Goal: Find specific page/section: Find specific page/section

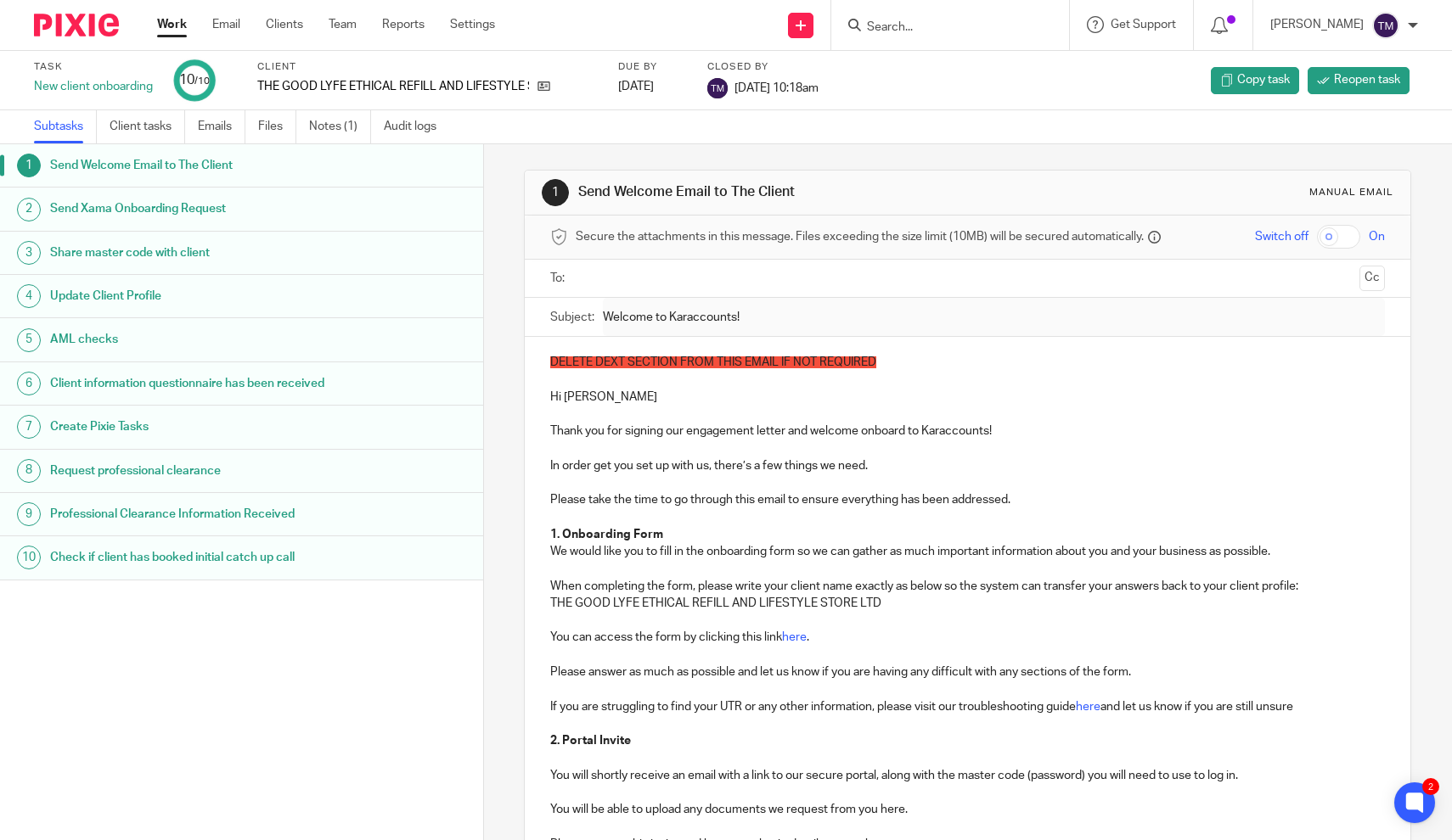
scroll to position [1977, 0]
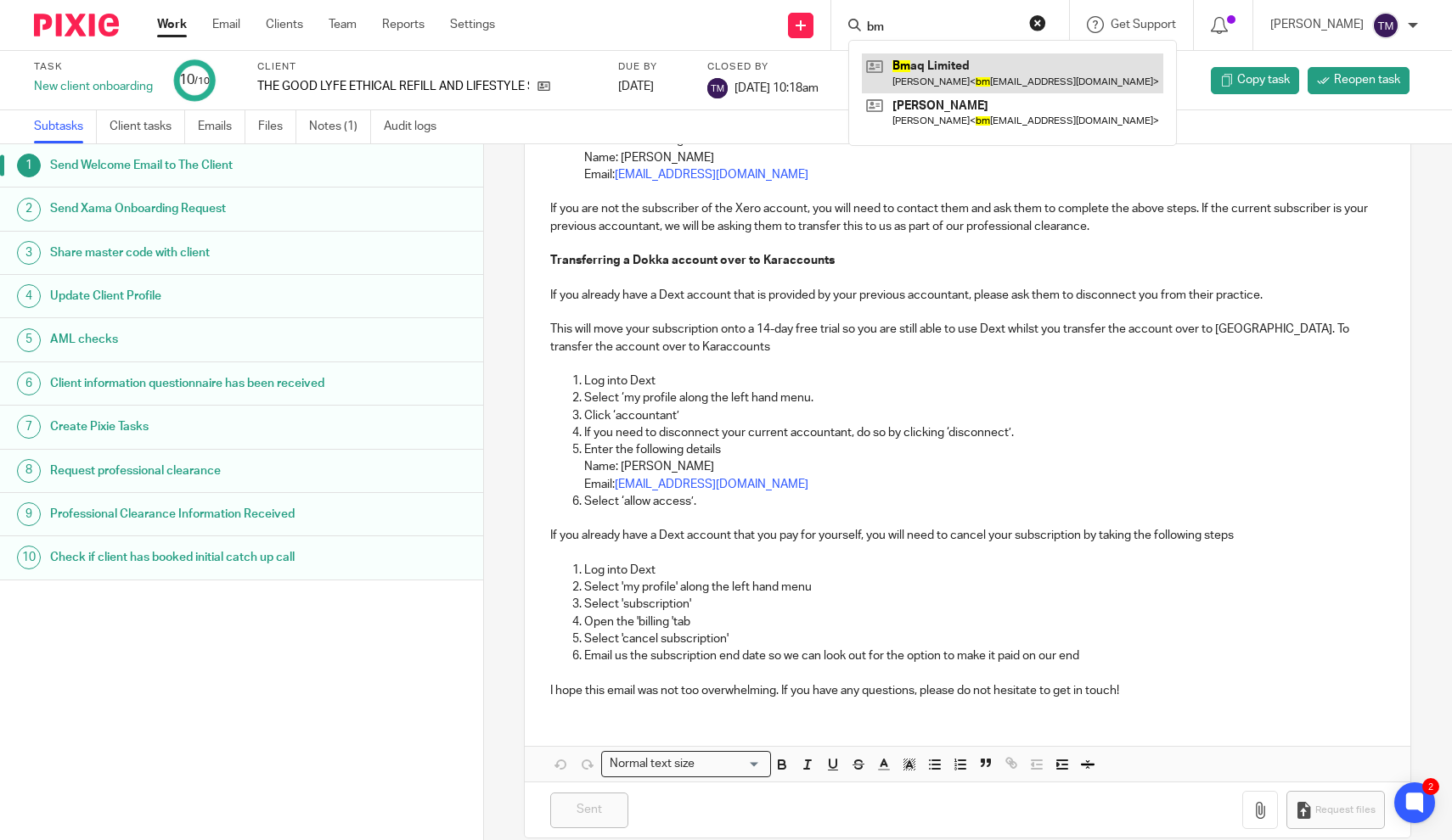
type input "bm"
click at [967, 67] on link at bounding box center [1012, 72] width 302 height 39
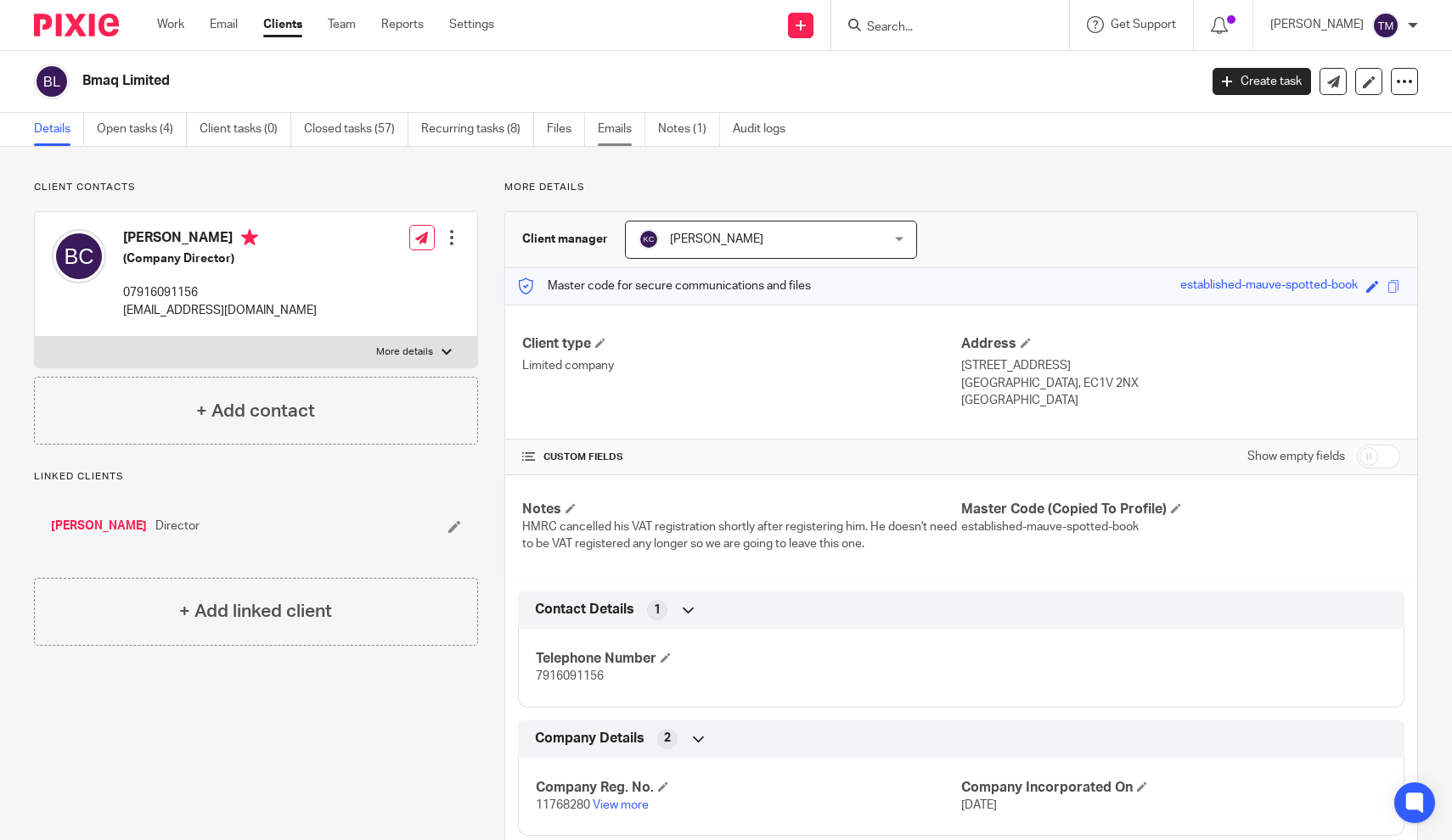
click at [625, 127] on link "Emails" at bounding box center [621, 129] width 48 height 33
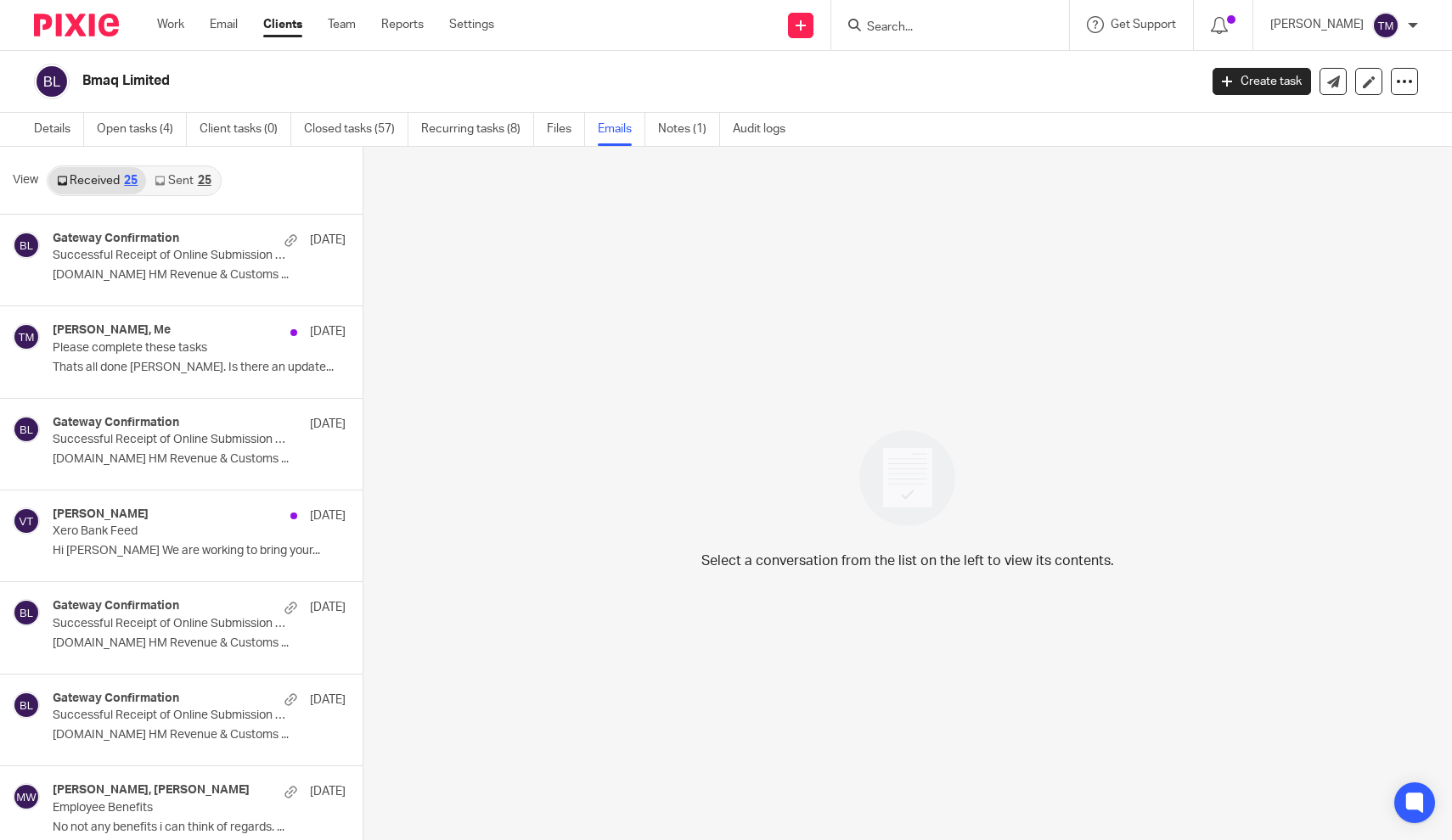
click at [176, 186] on link "Sent 25" at bounding box center [182, 181] width 73 height 28
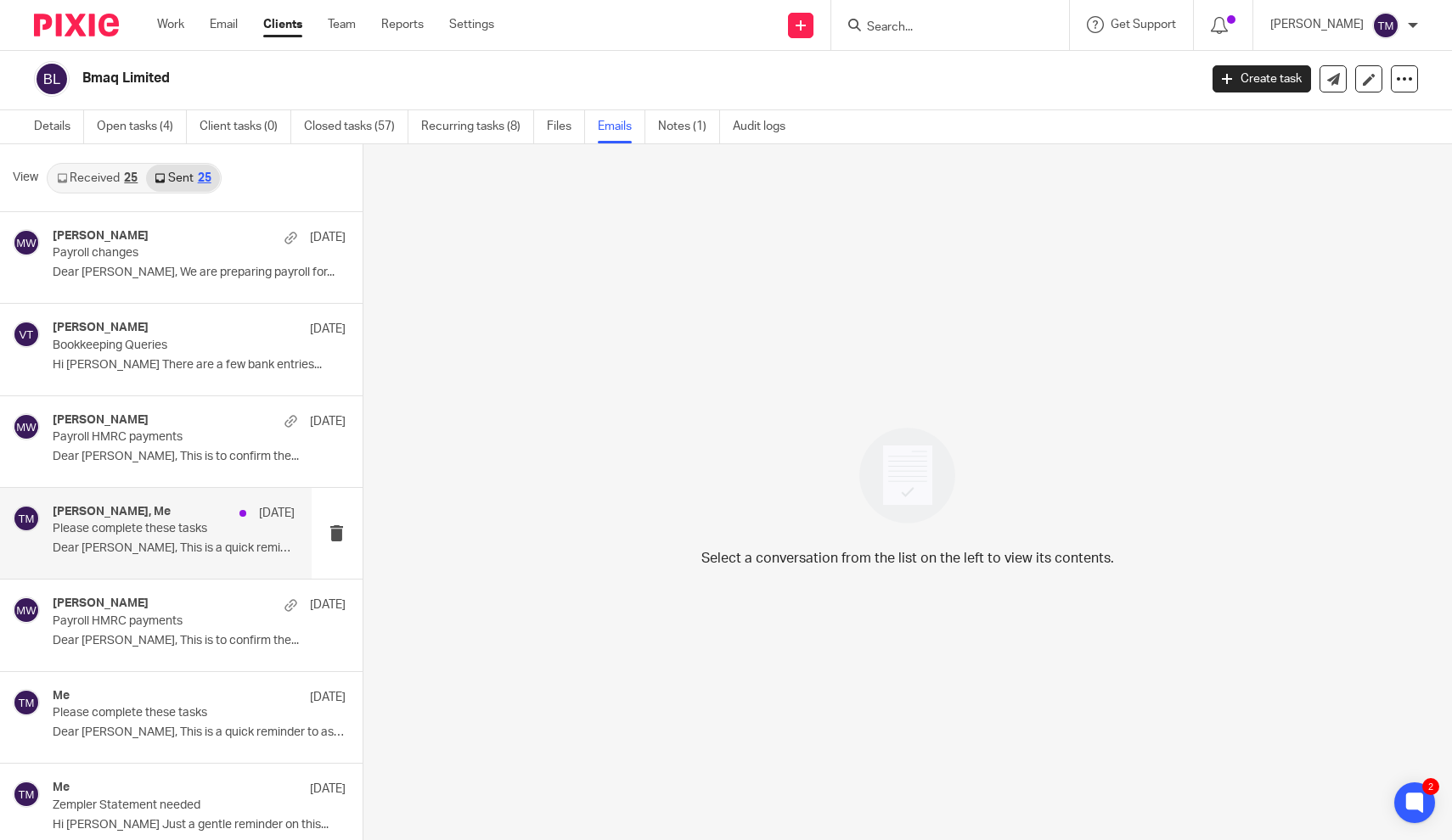
click at [169, 525] on p "Please complete these tasks" at bounding box center [148, 529] width 193 height 14
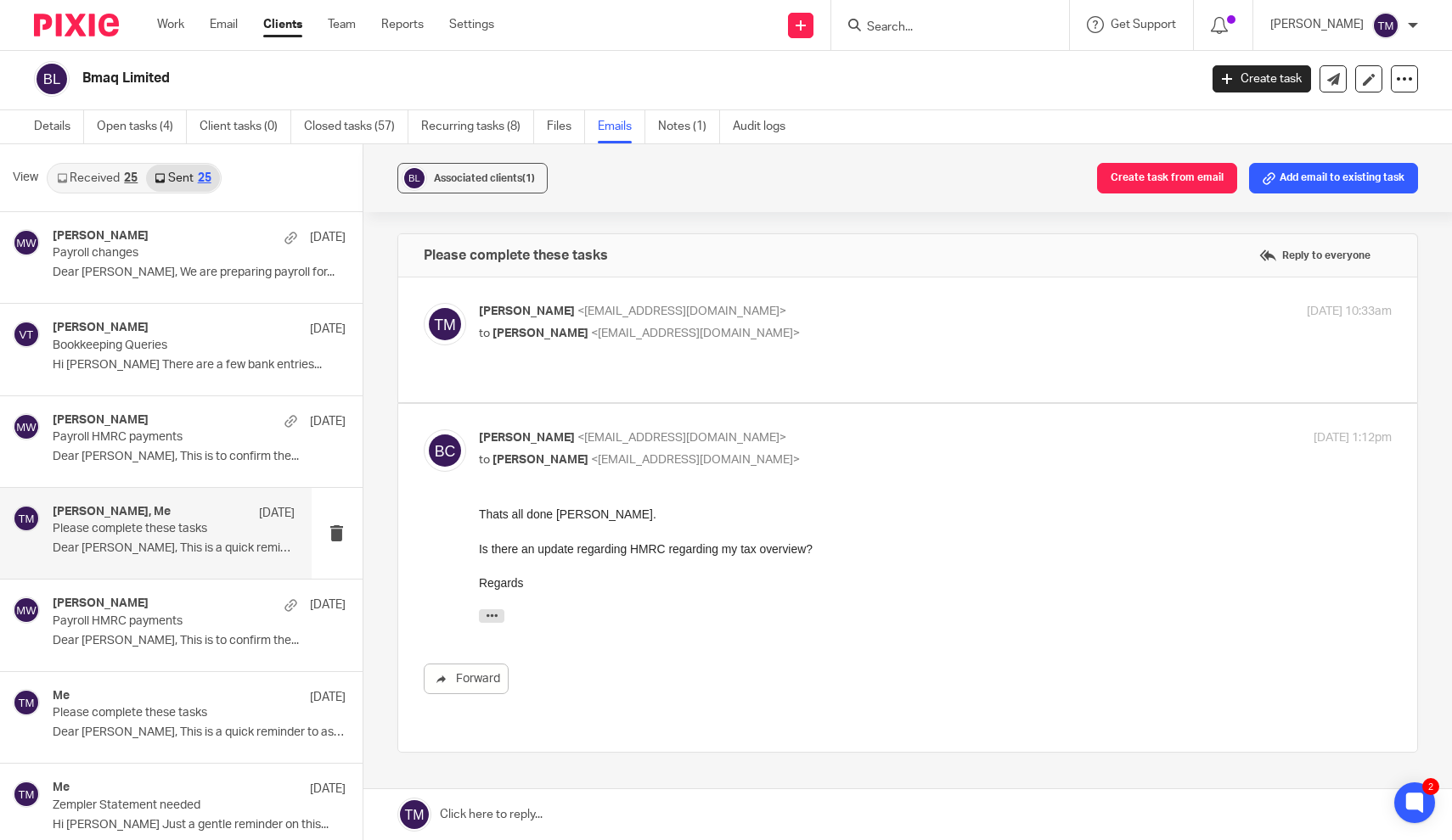
scroll to position [0, 0]
click at [520, 338] on span "Bernard Chisanga" at bounding box center [540, 333] width 96 height 11
checkbox input "true"
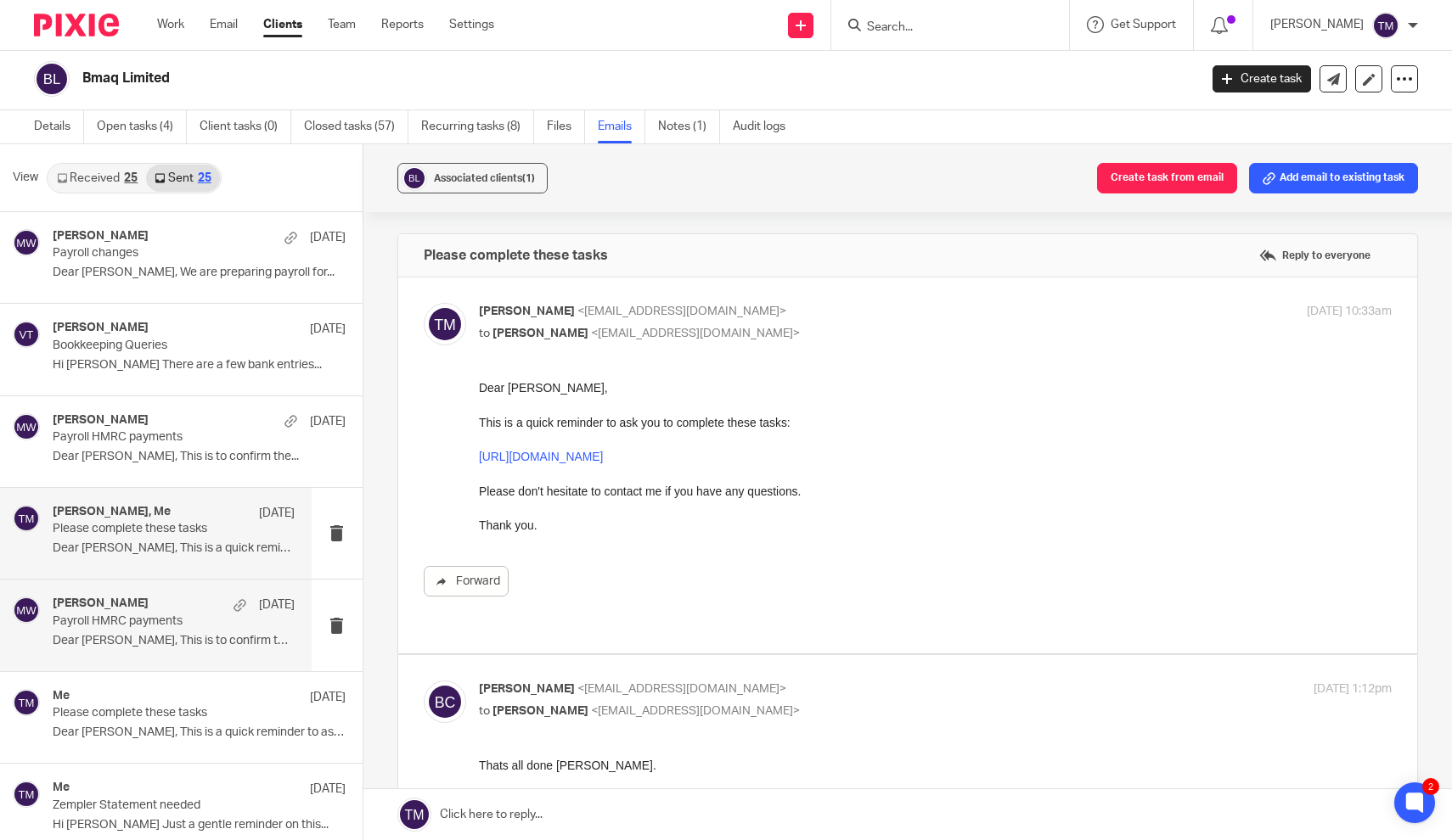
click at [192, 632] on div "Michaela Webb 16 Jun Payroll HMRC payments Dear Bernard, This is to confirm the…" at bounding box center [173, 625] width 242 height 57
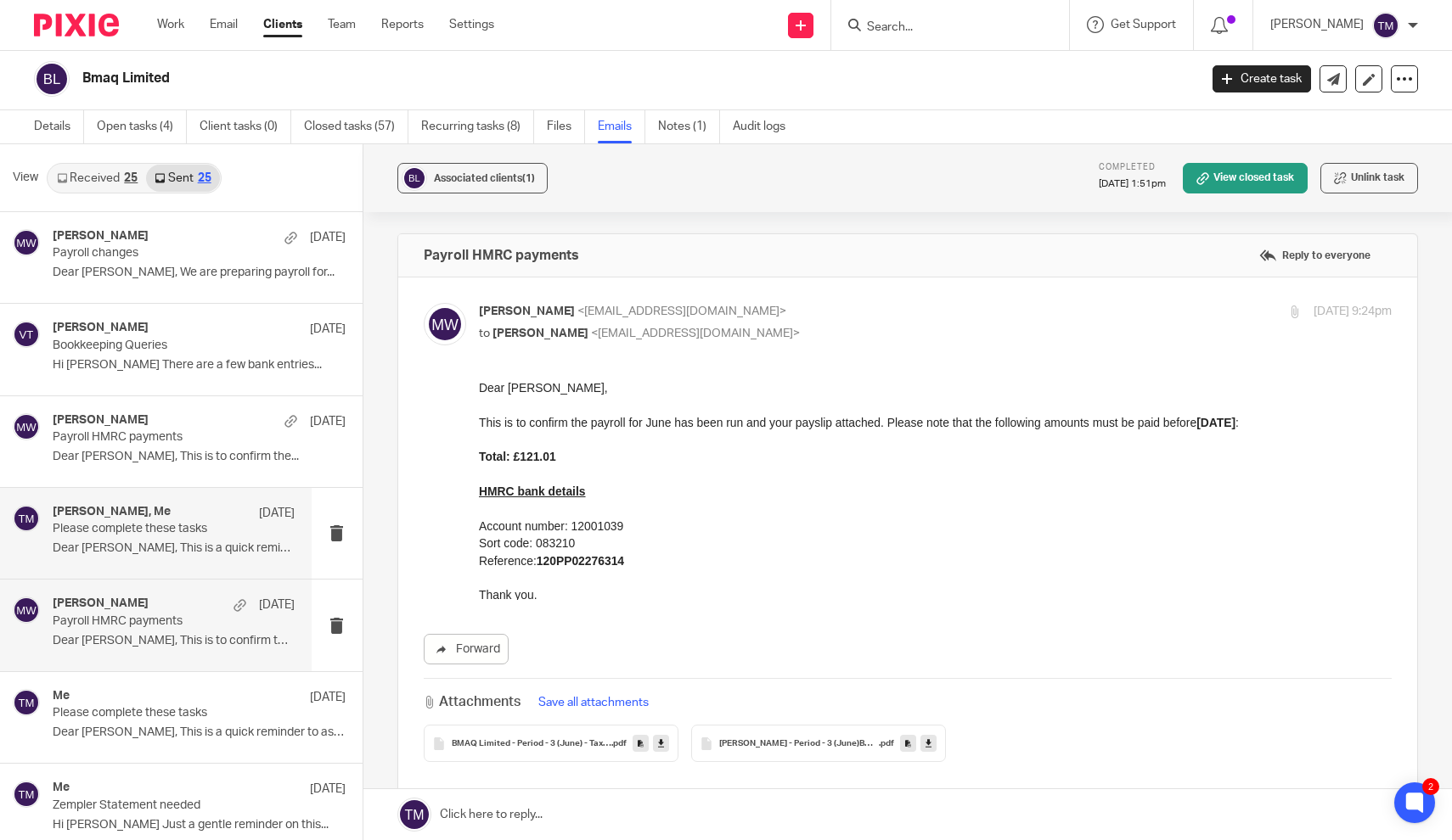
click at [201, 533] on p "Please complete these tasks" at bounding box center [148, 529] width 193 height 14
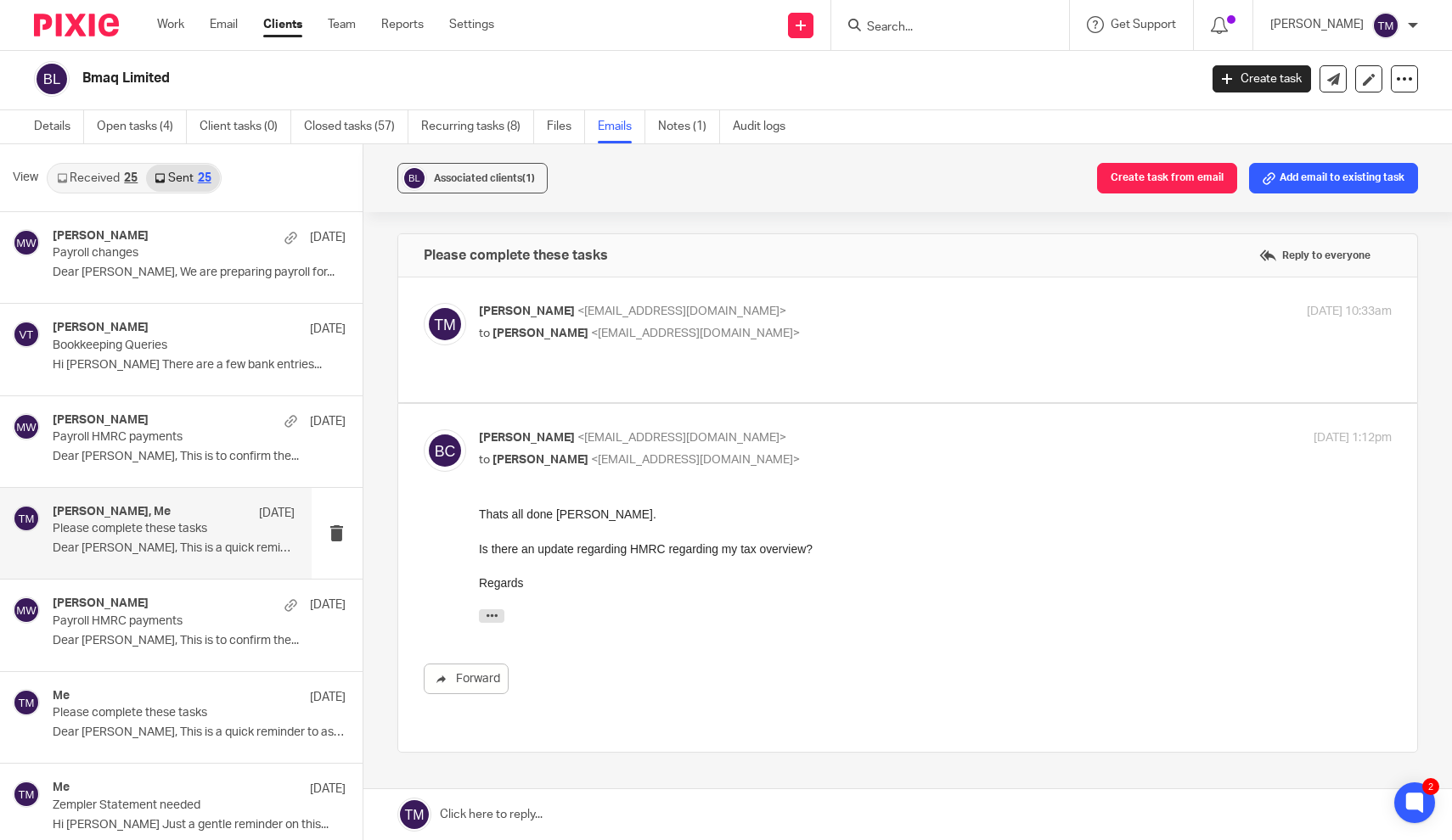
click at [550, 335] on span "Bernard Chisanga" at bounding box center [540, 333] width 96 height 11
checkbox input "true"
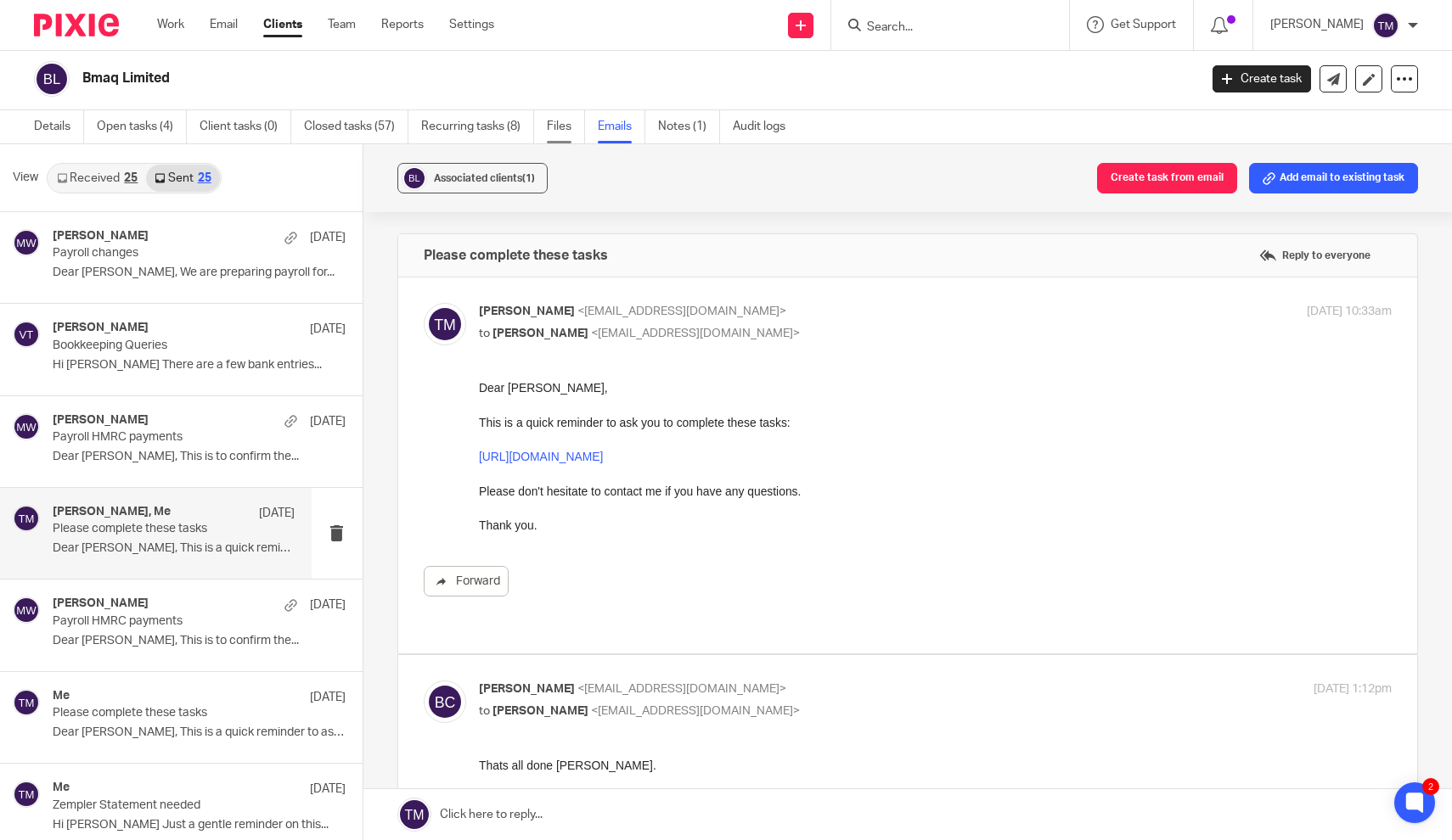
click at [570, 128] on link "Files" at bounding box center [566, 127] width 38 height 33
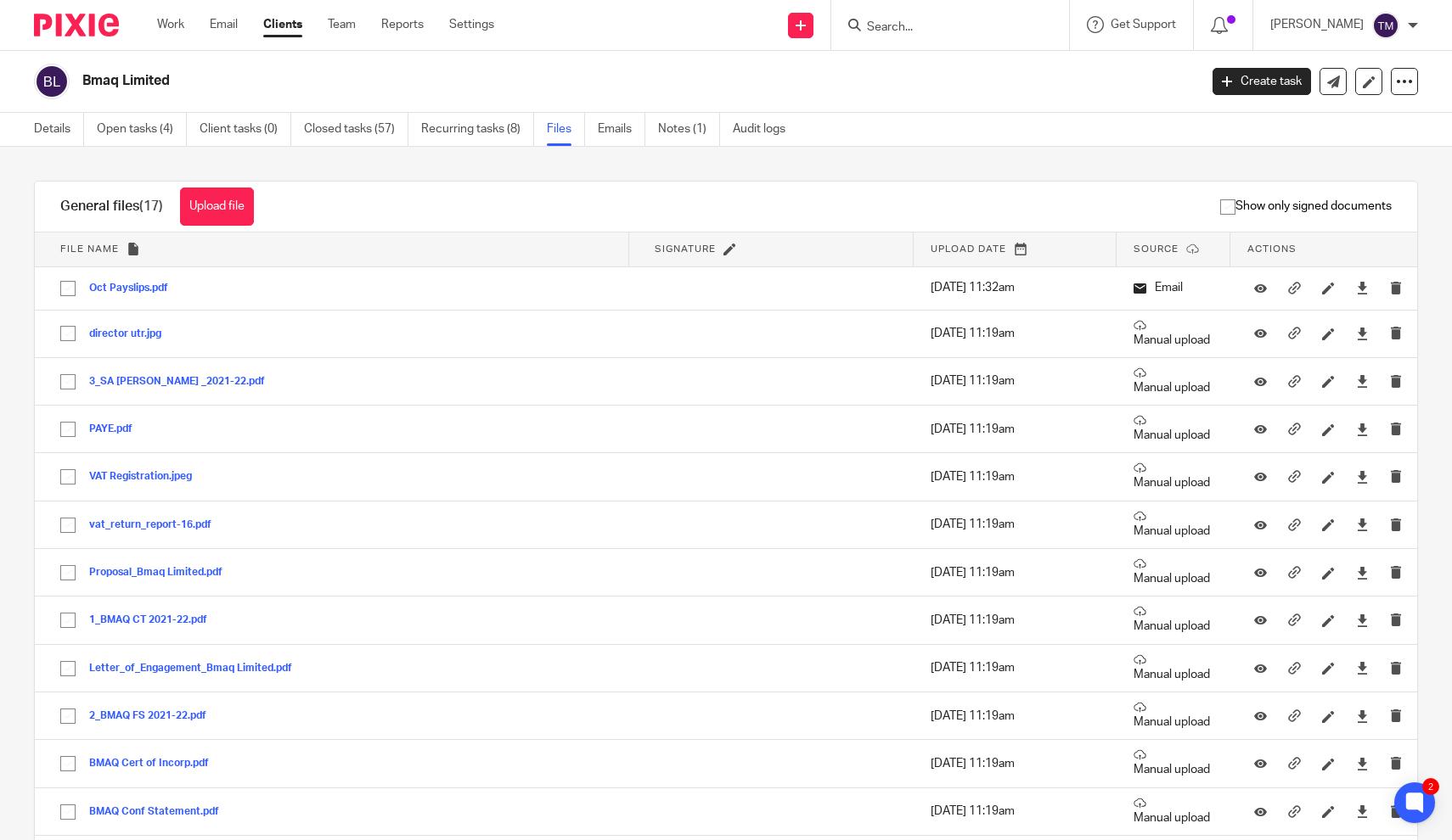
click at [773, 206] on div "Show only signed documents" at bounding box center [849, 206] width 1138 height 50
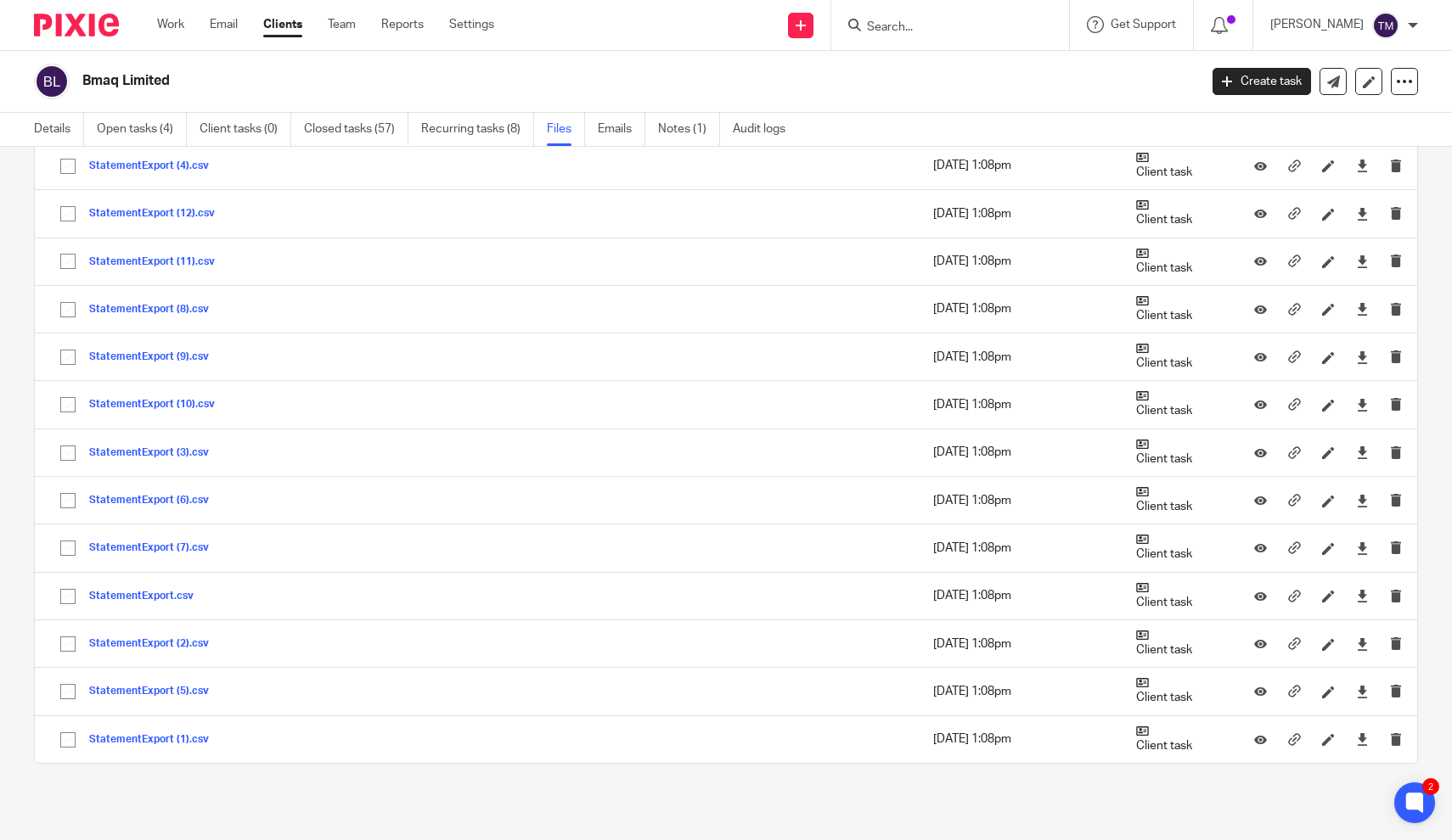
scroll to position [3567, 0]
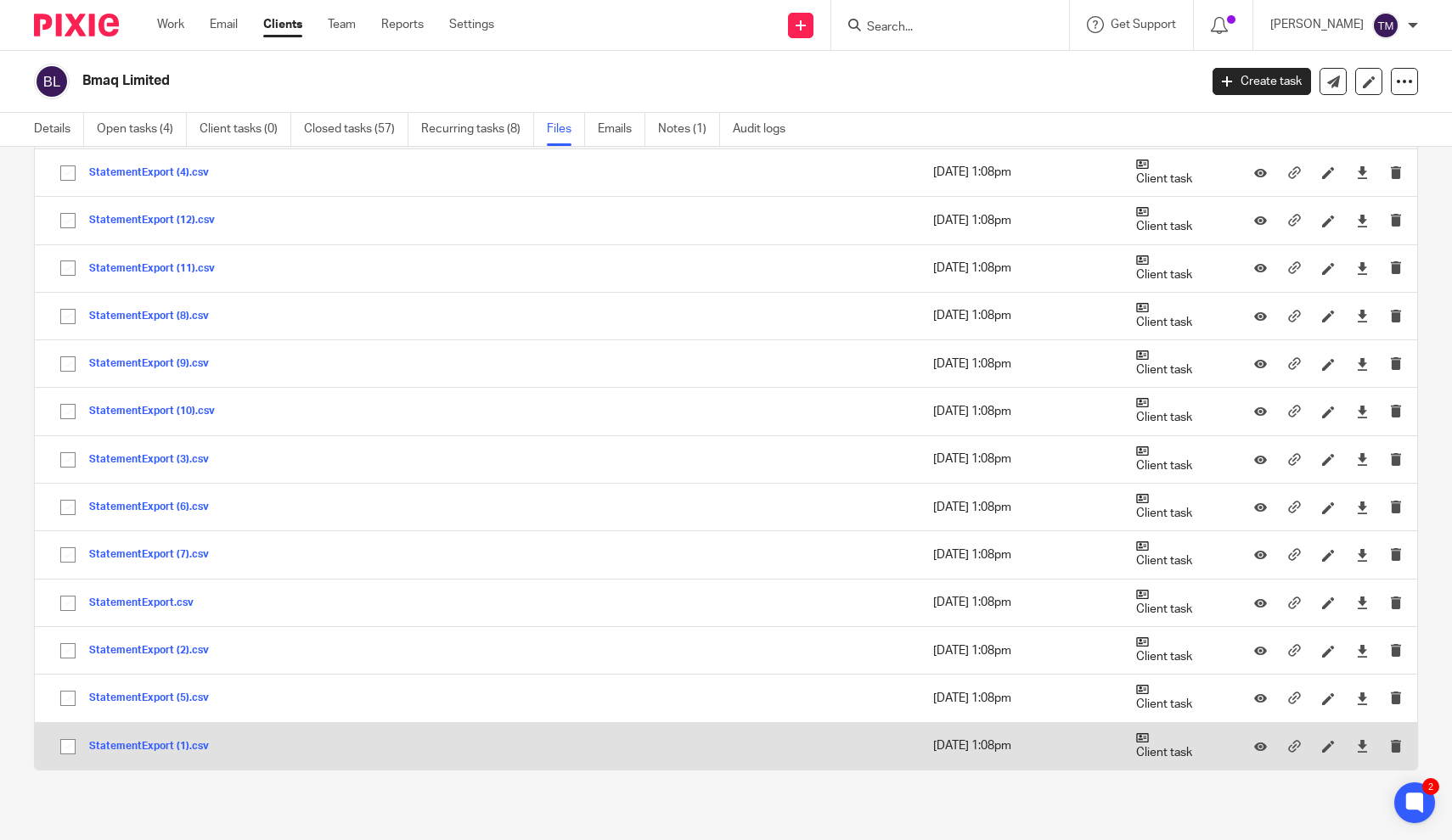
click at [186, 741] on button "StatementExport (1).csv" at bounding box center [155, 747] width 132 height 11
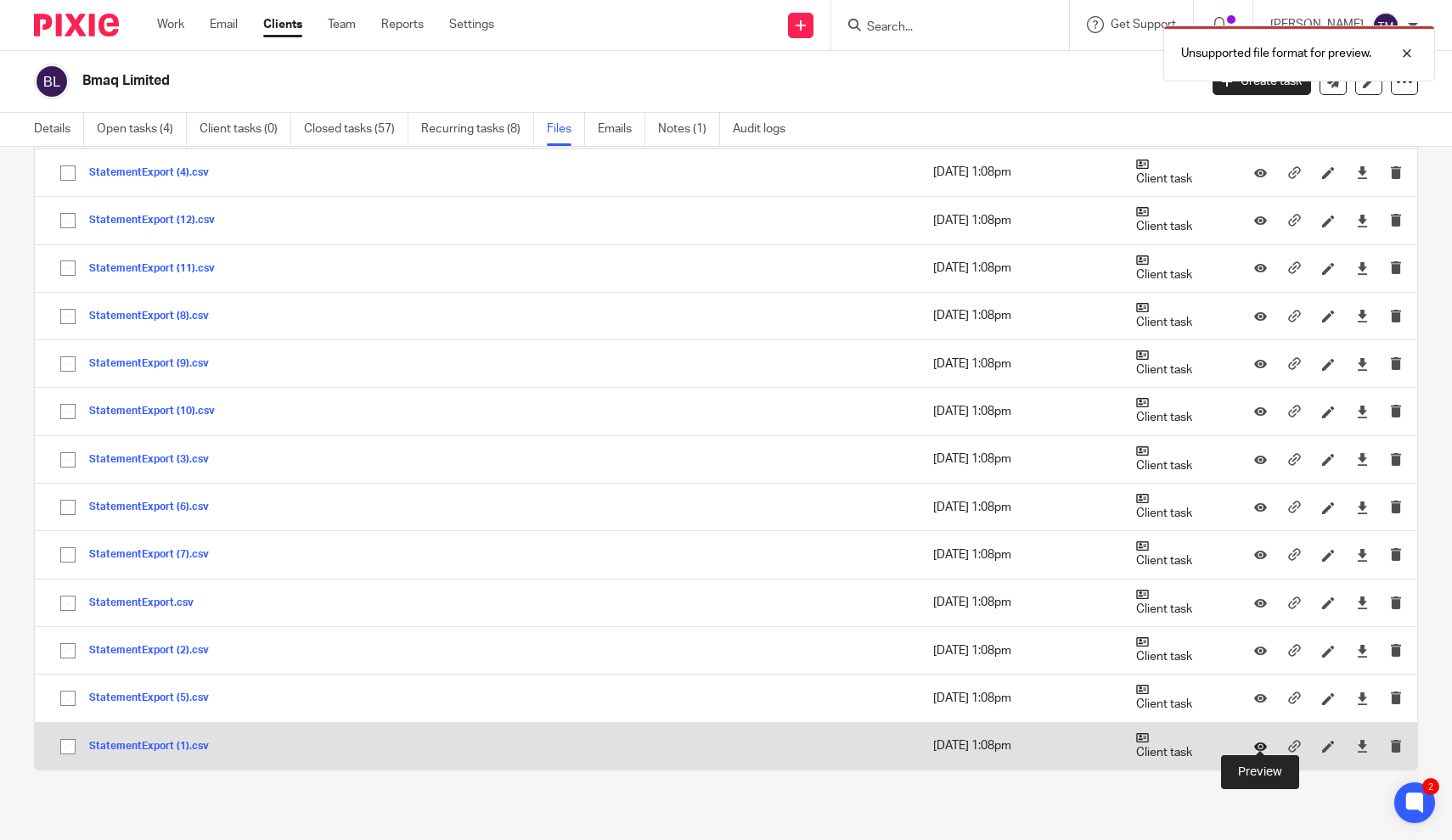
click at [1264, 740] on icon at bounding box center [1260, 746] width 12 height 12
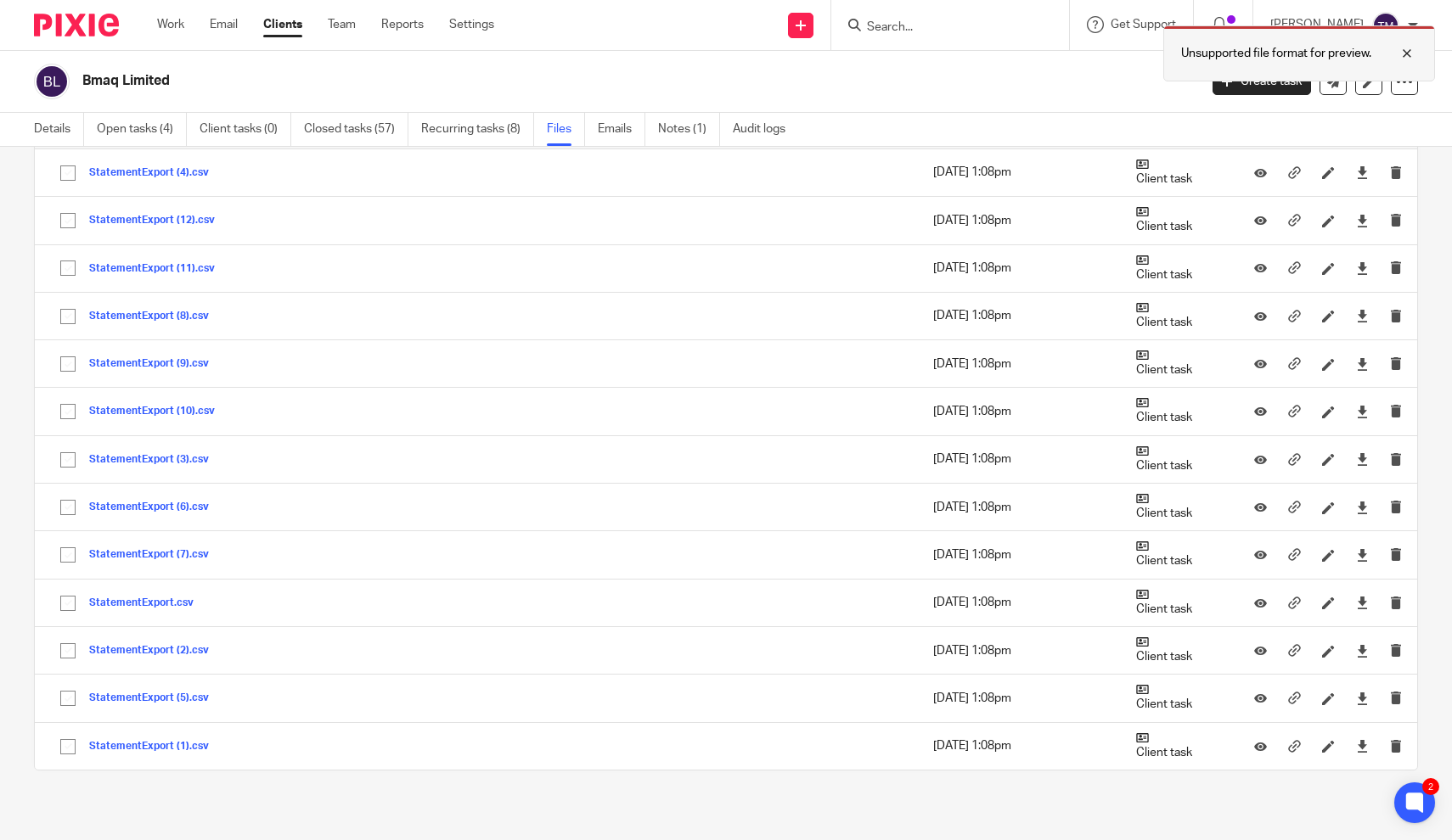
click at [1407, 54] on div at bounding box center [1394, 53] width 46 height 20
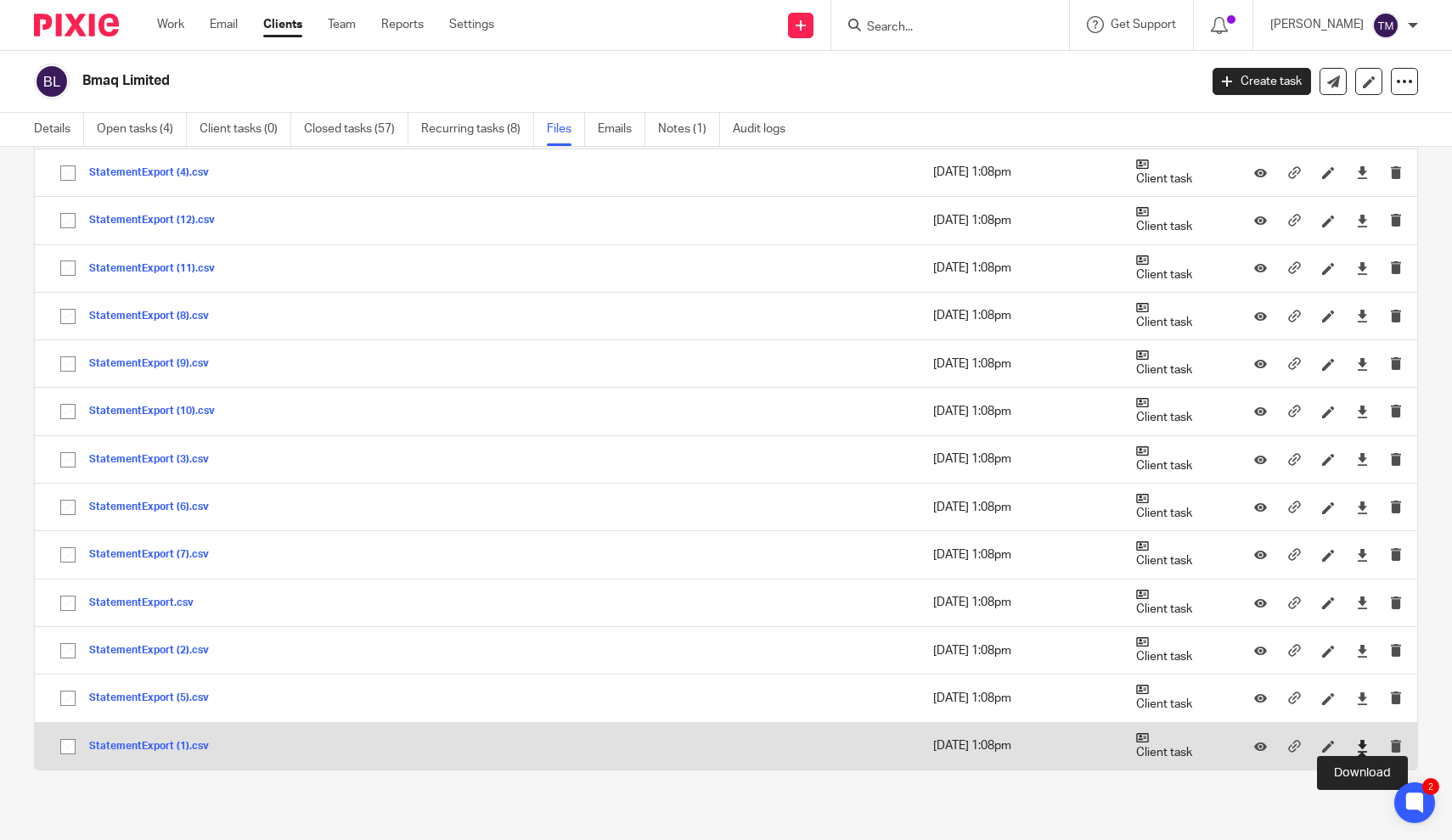
click at [1364, 741] on icon at bounding box center [1362, 746] width 12 height 12
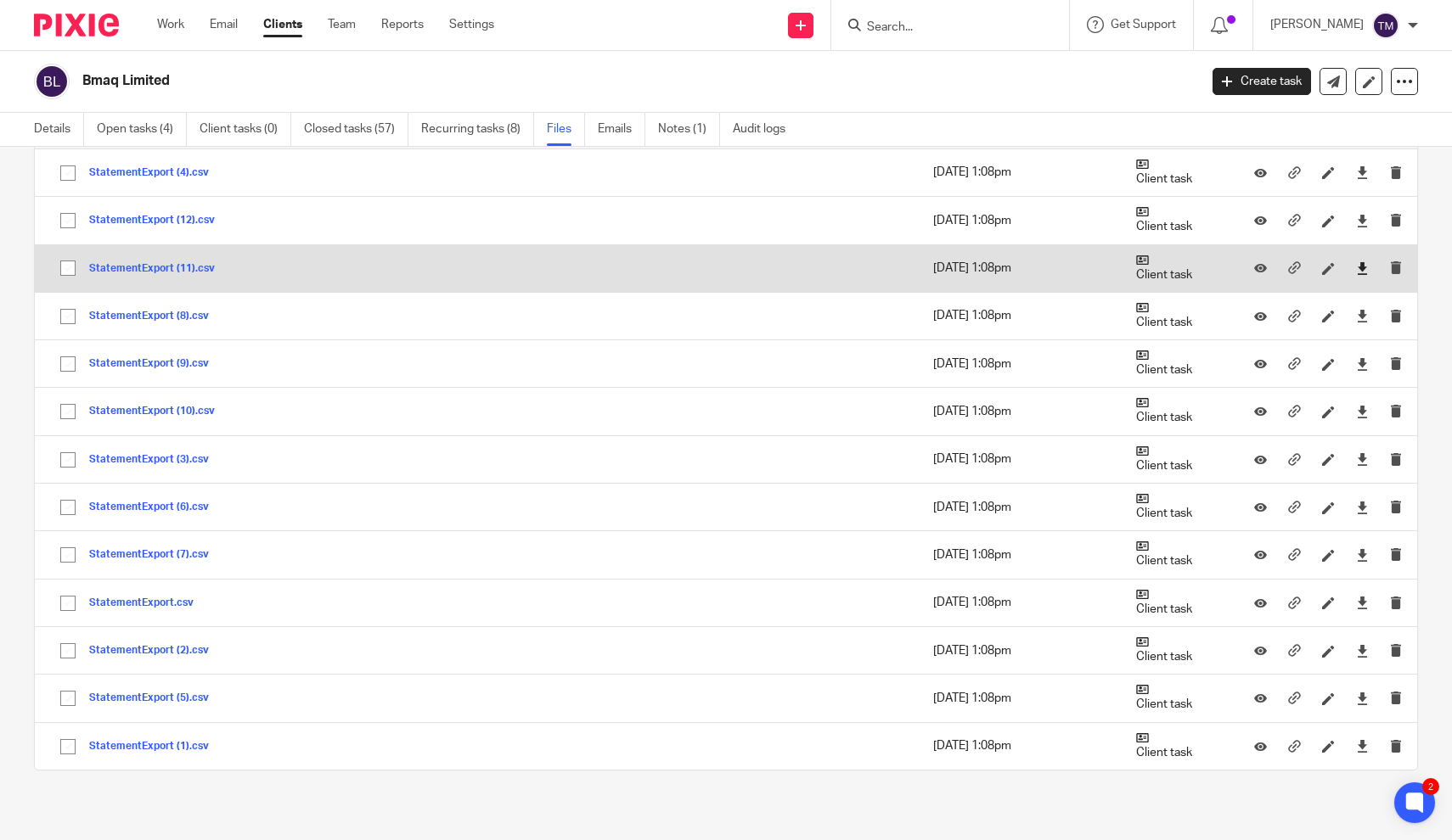
click at [1364, 271] on icon at bounding box center [1362, 268] width 12 height 12
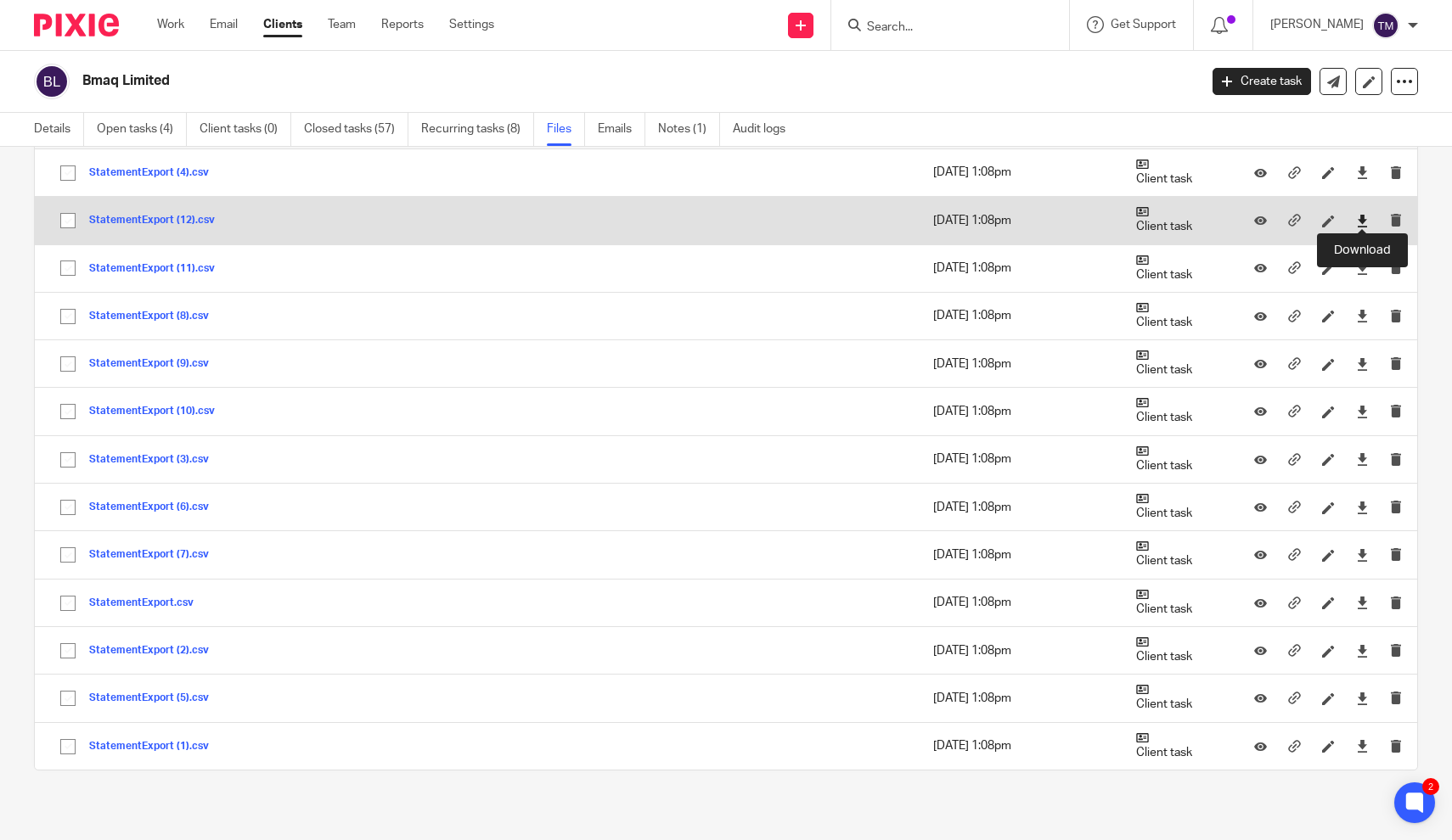
click at [1358, 215] on icon at bounding box center [1362, 221] width 12 height 12
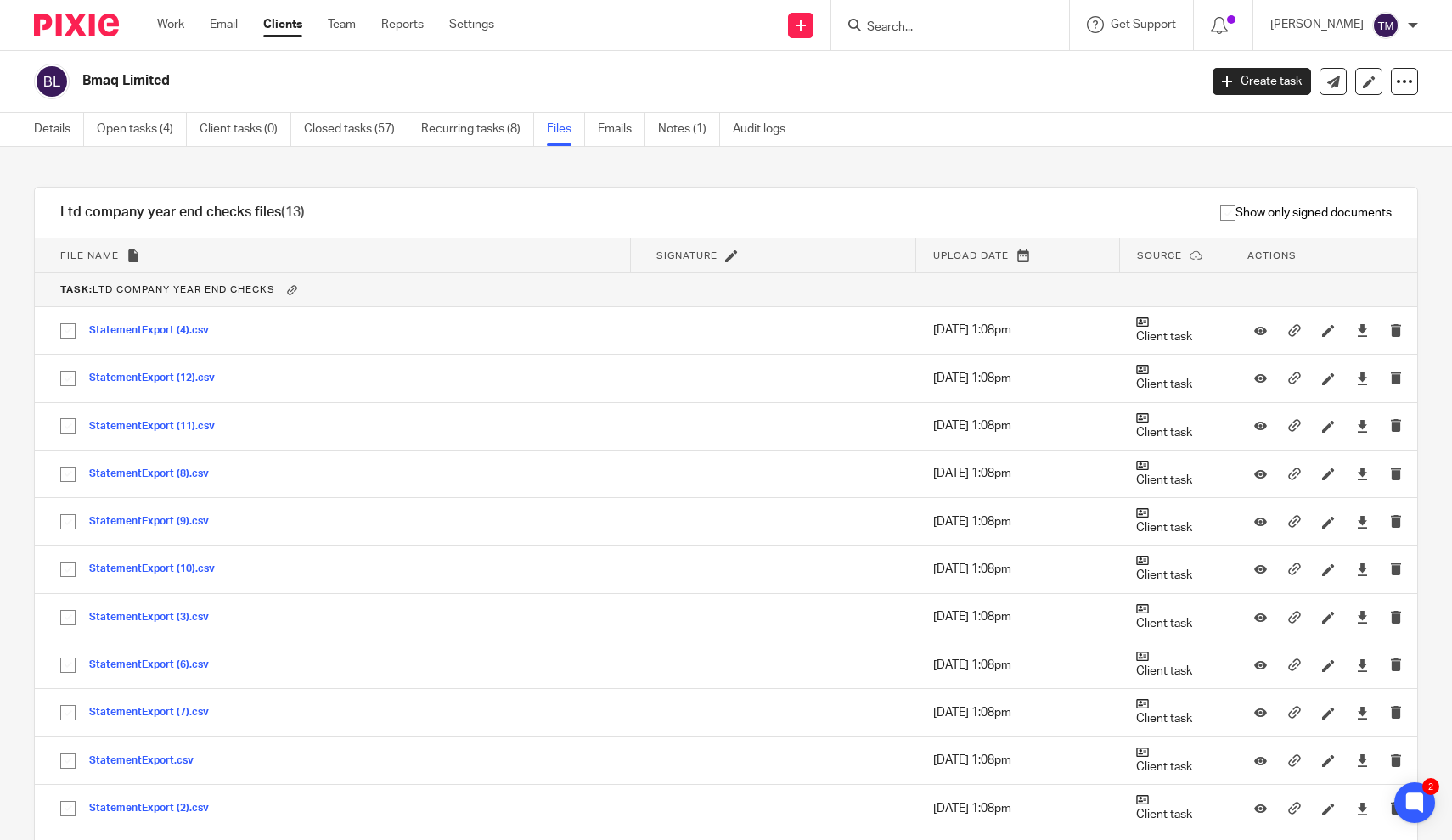
scroll to position [3403, 0]
